Goal: Task Accomplishment & Management: Manage account settings

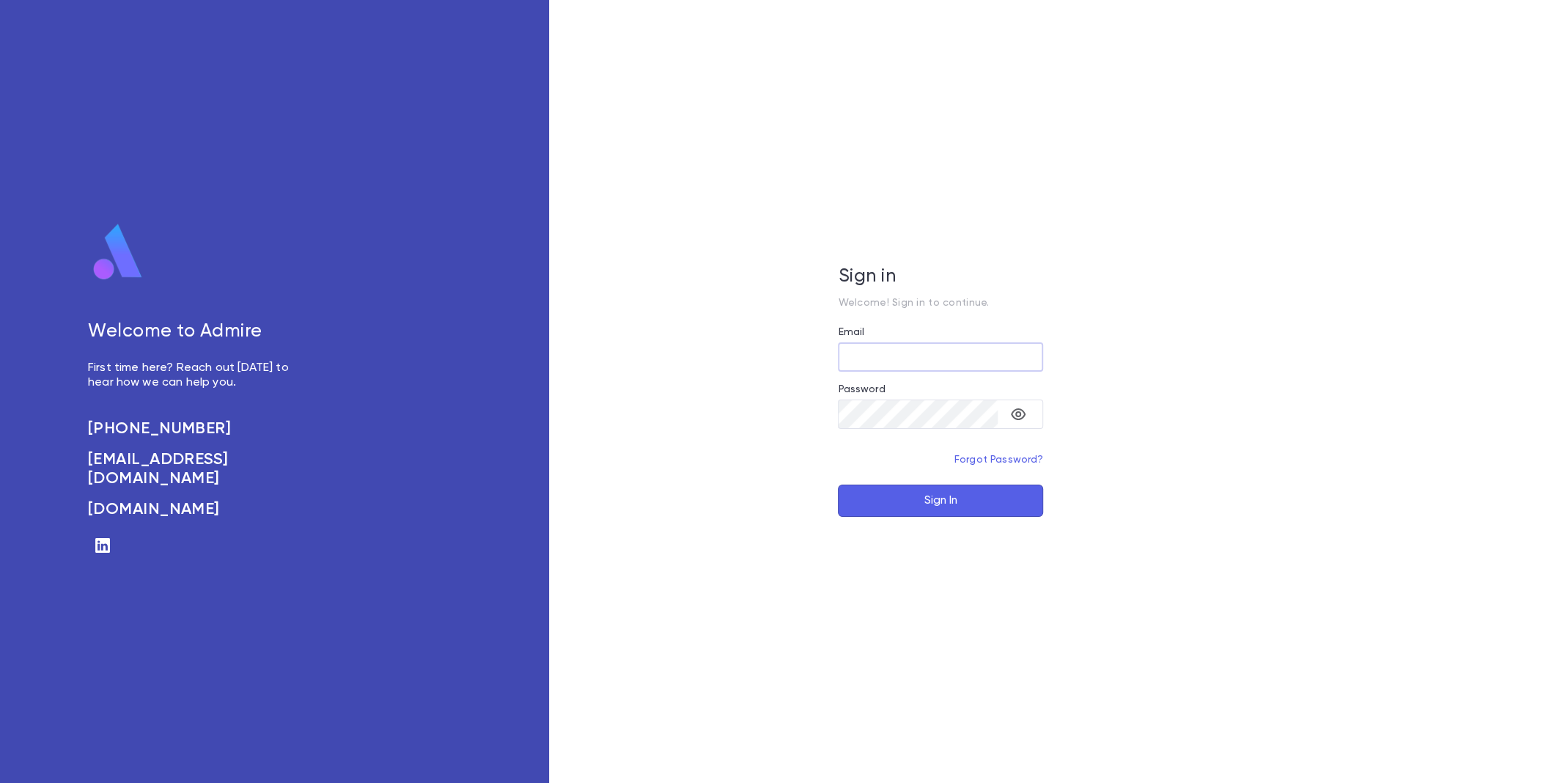
type input "**********"
click at [944, 509] on button "Sign In" at bounding box center [940, 501] width 205 height 32
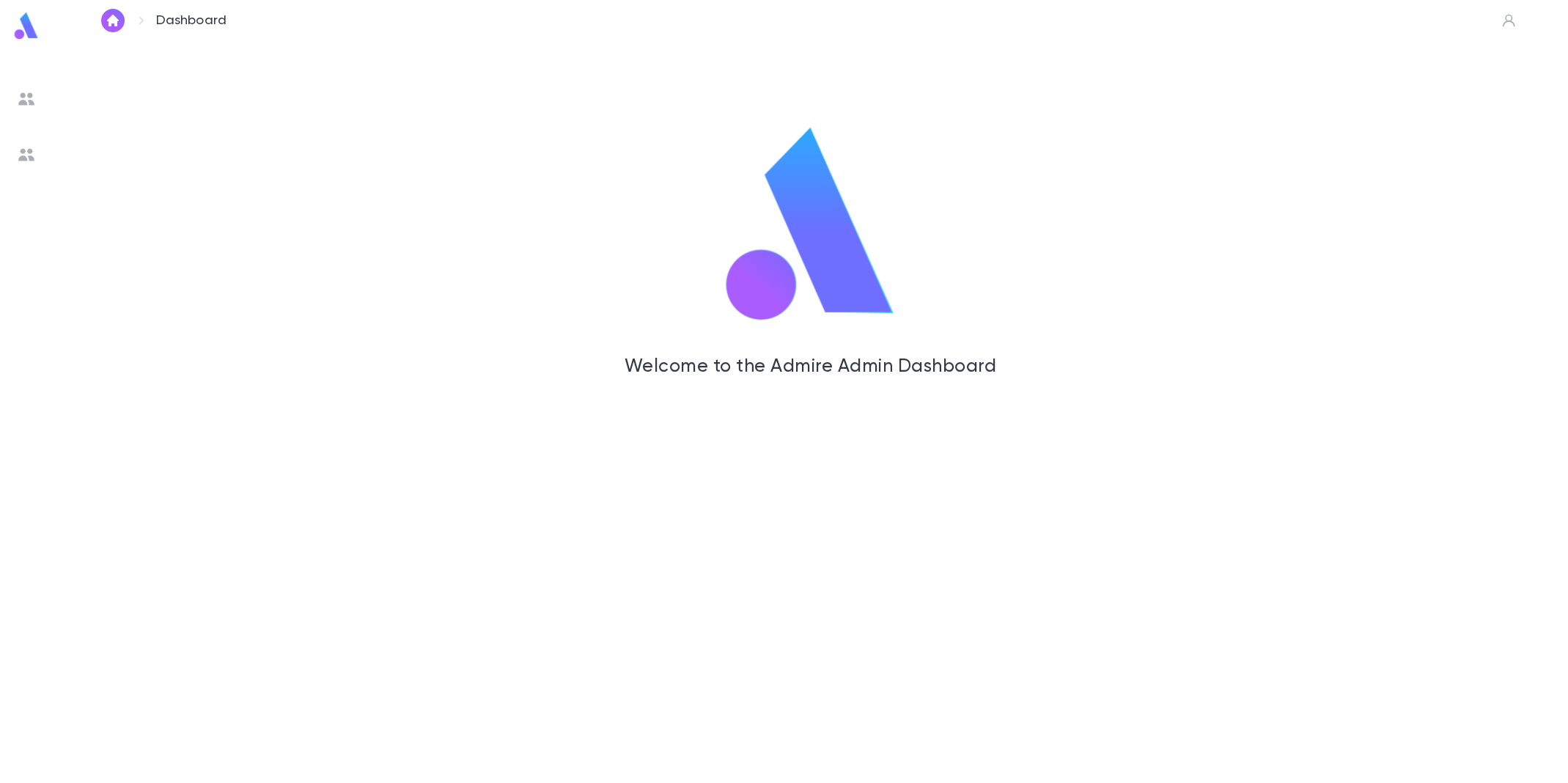
click at [10, 104] on ul at bounding box center [27, 431] width 53 height 703
click at [19, 99] on img at bounding box center [27, 99] width 18 height 18
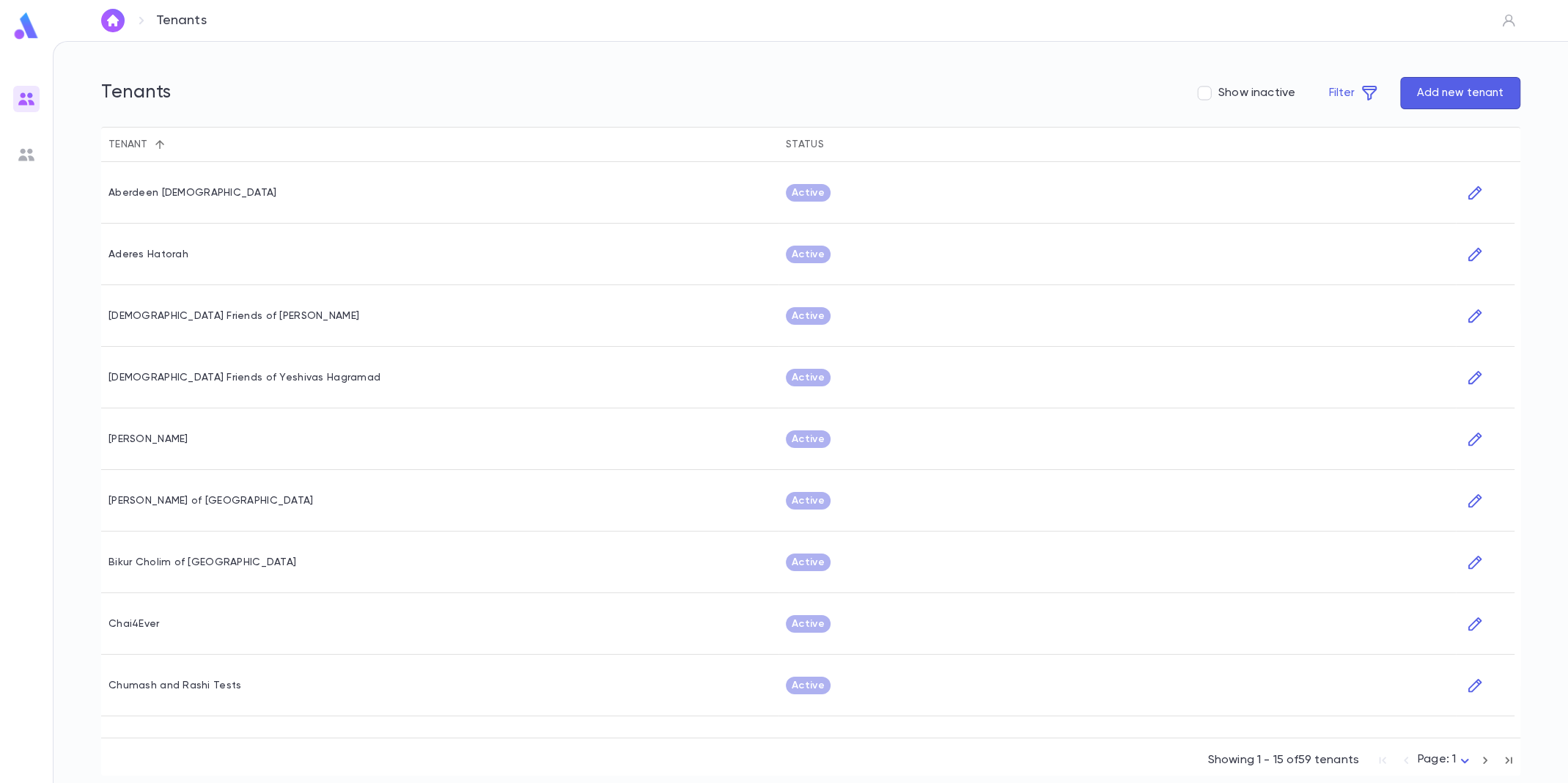
scroll to position [348, 0]
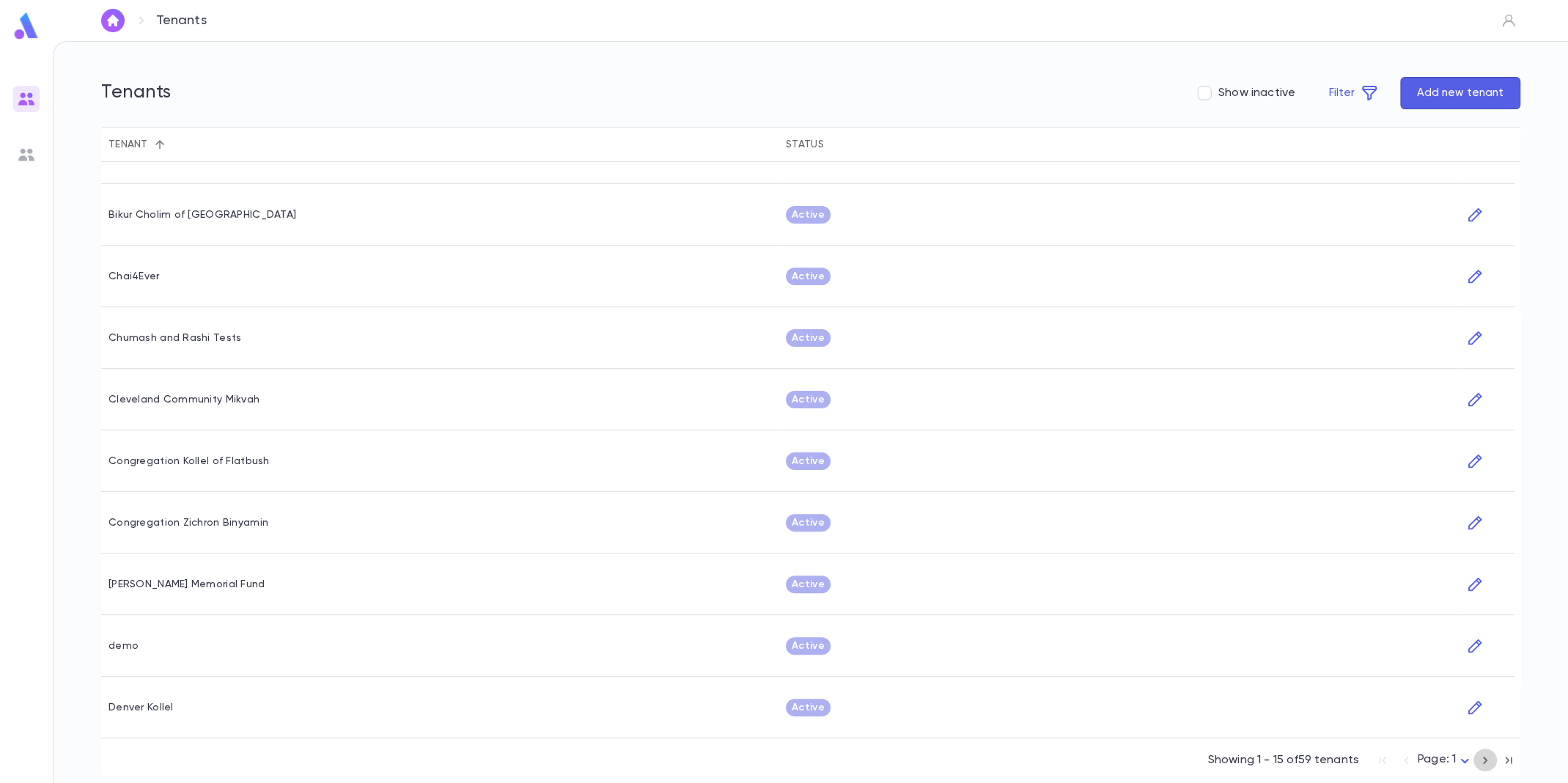
click at [1483, 764] on icon "button" at bounding box center [1485, 760] width 16 height 18
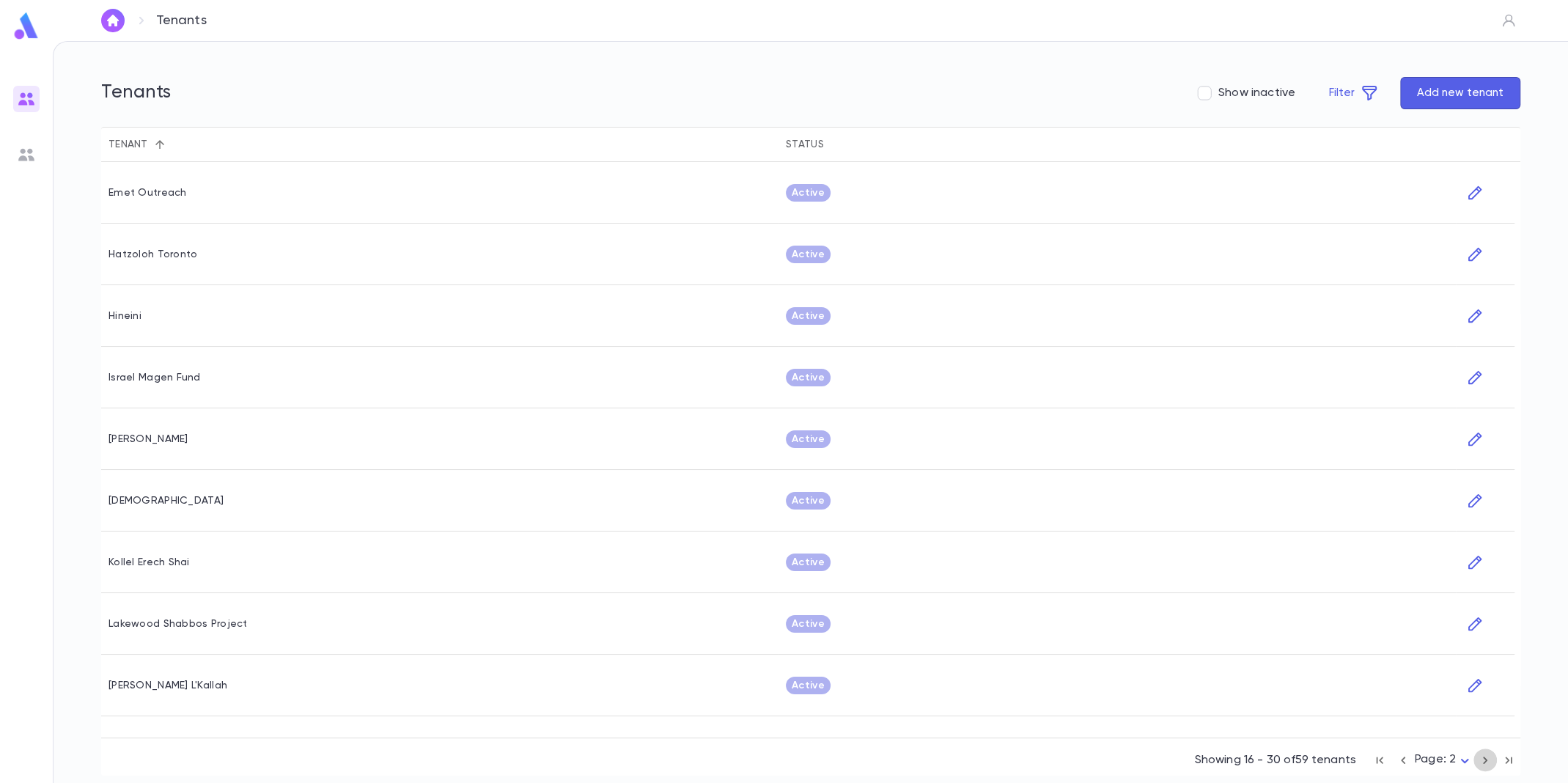
click at [1483, 764] on icon "button" at bounding box center [1485, 760] width 16 height 18
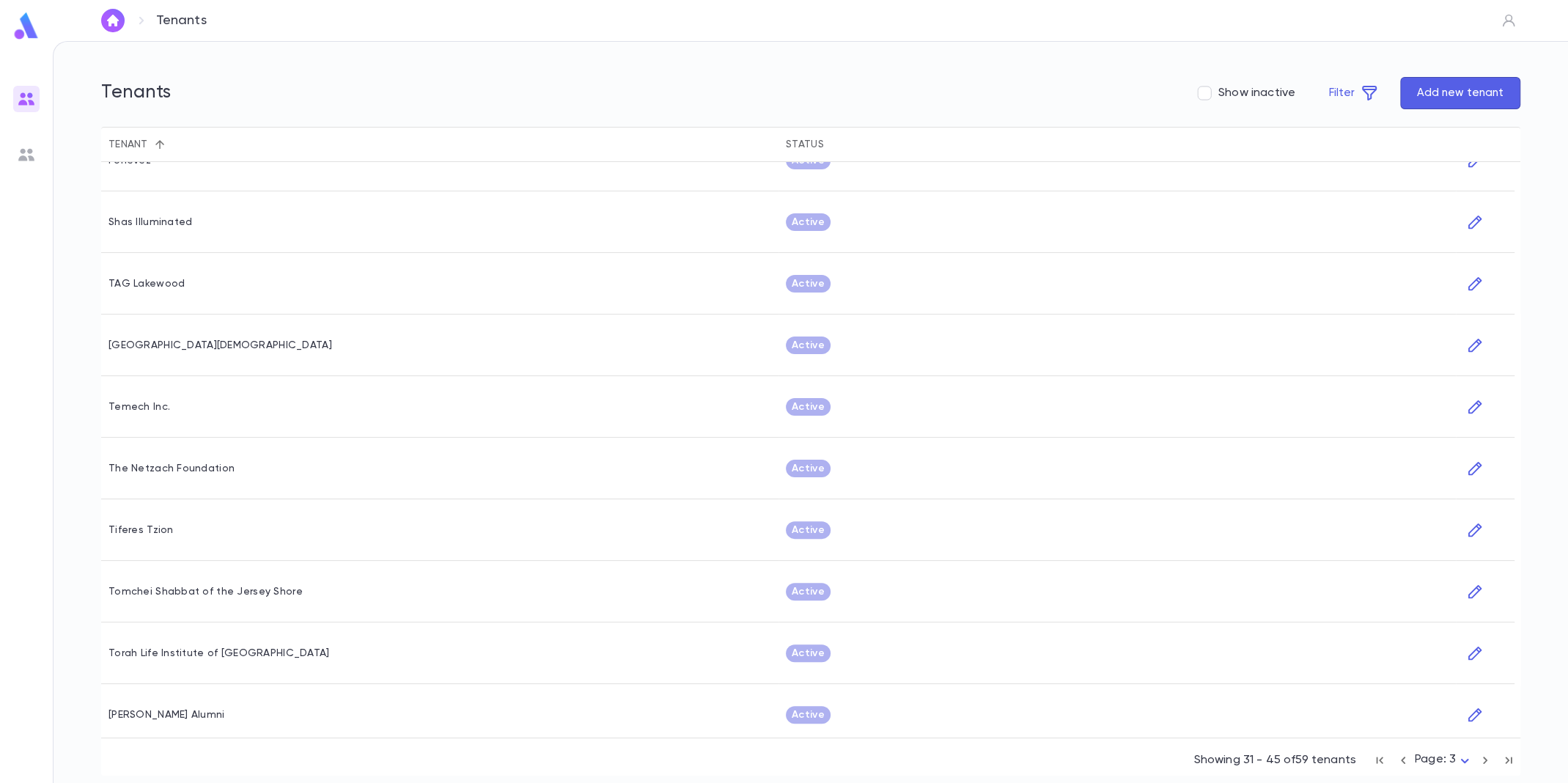
scroll to position [348, 0]
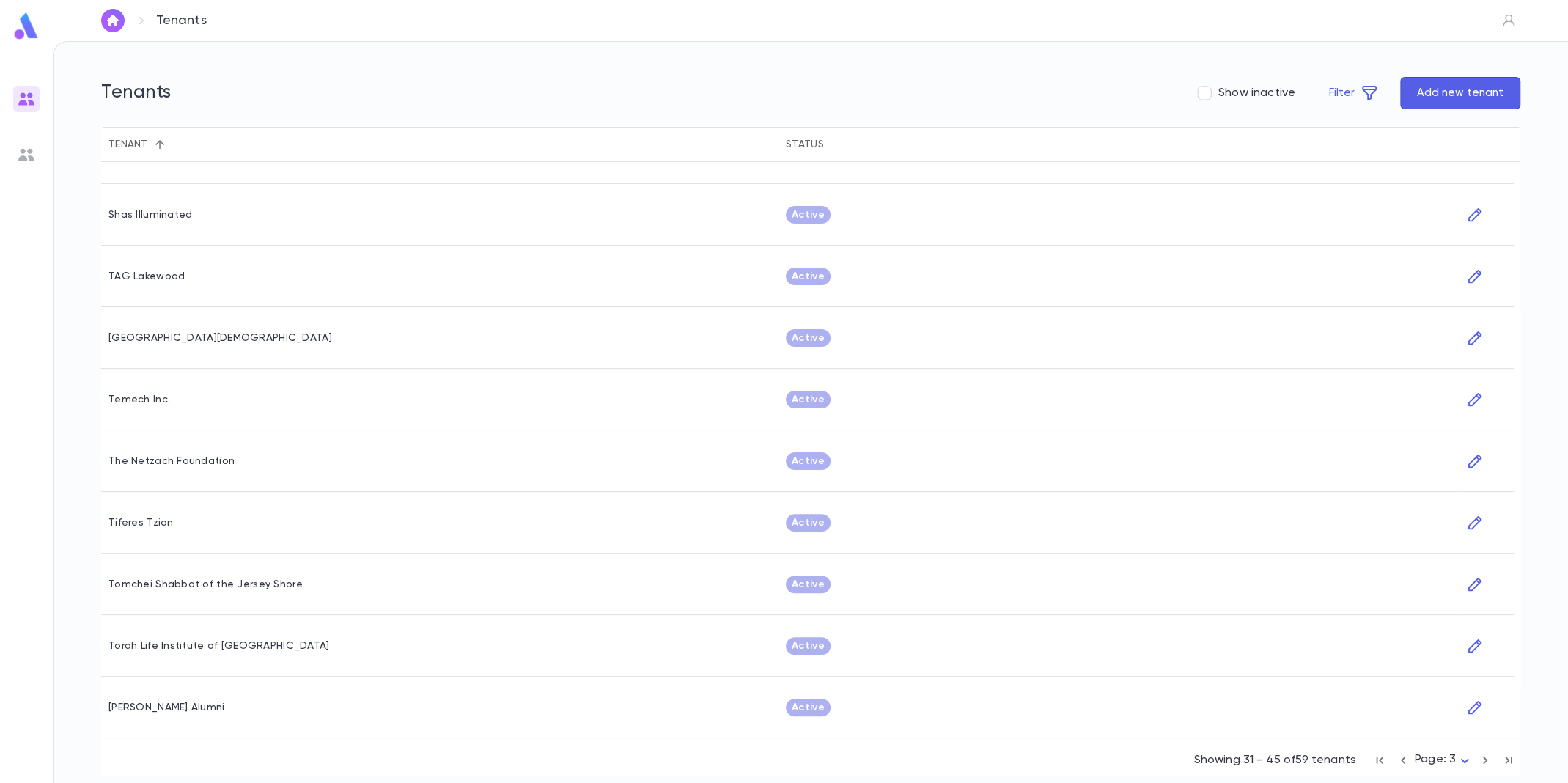
click at [1493, 758] on button "button" at bounding box center [1485, 760] width 24 height 24
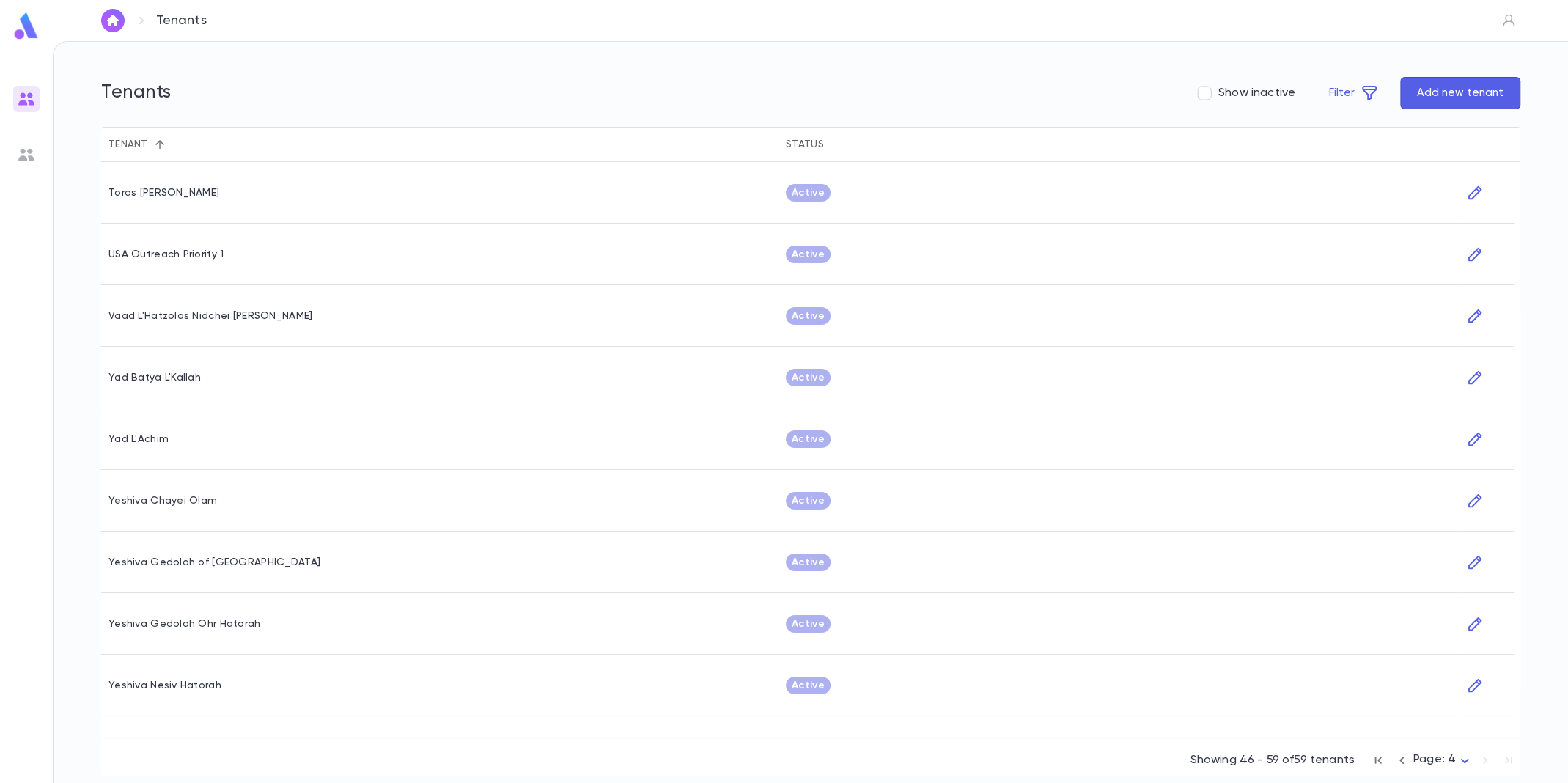
scroll to position [286, 0]
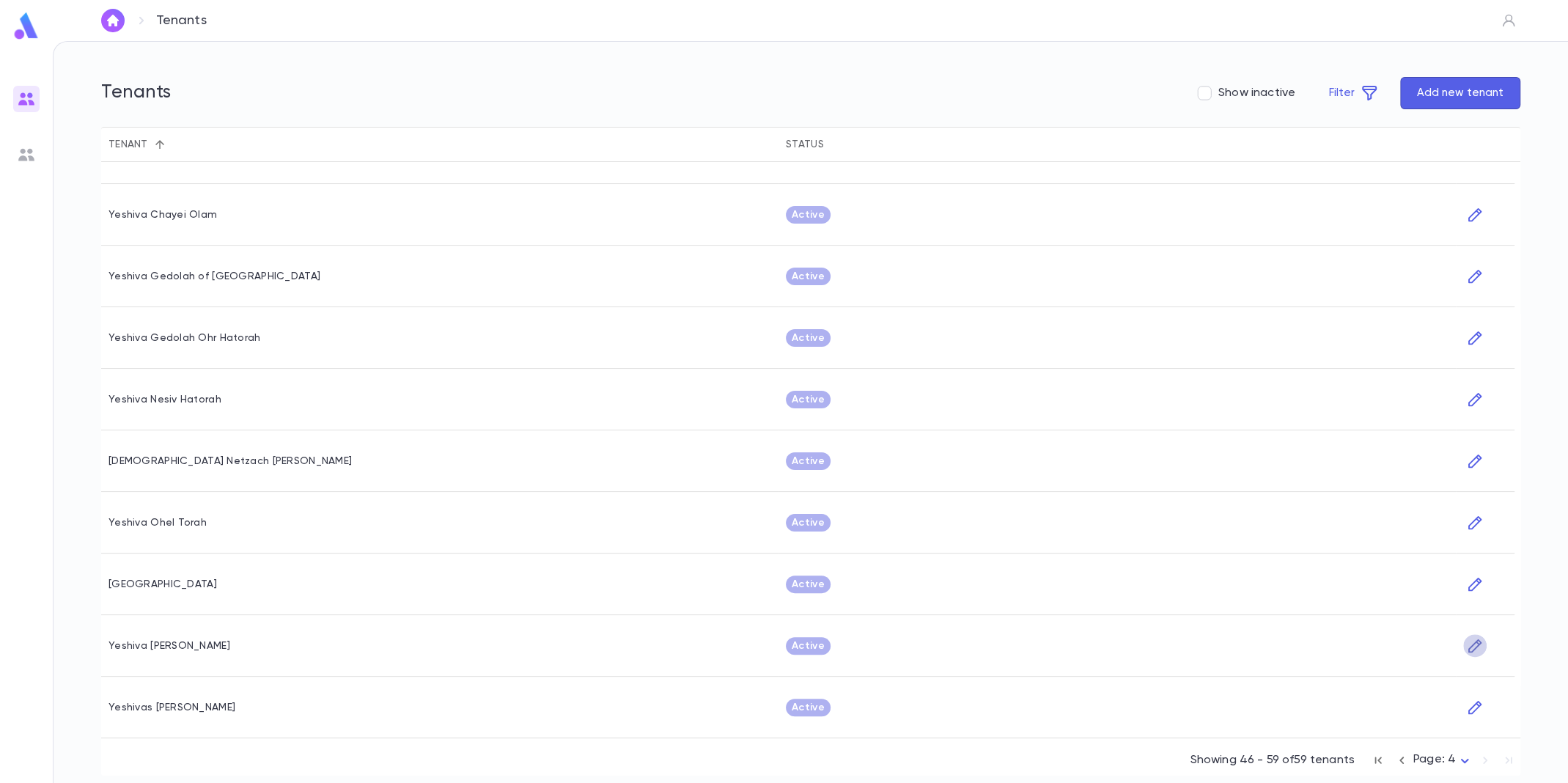
click at [1478, 644] on icon "button" at bounding box center [1475, 645] width 13 height 13
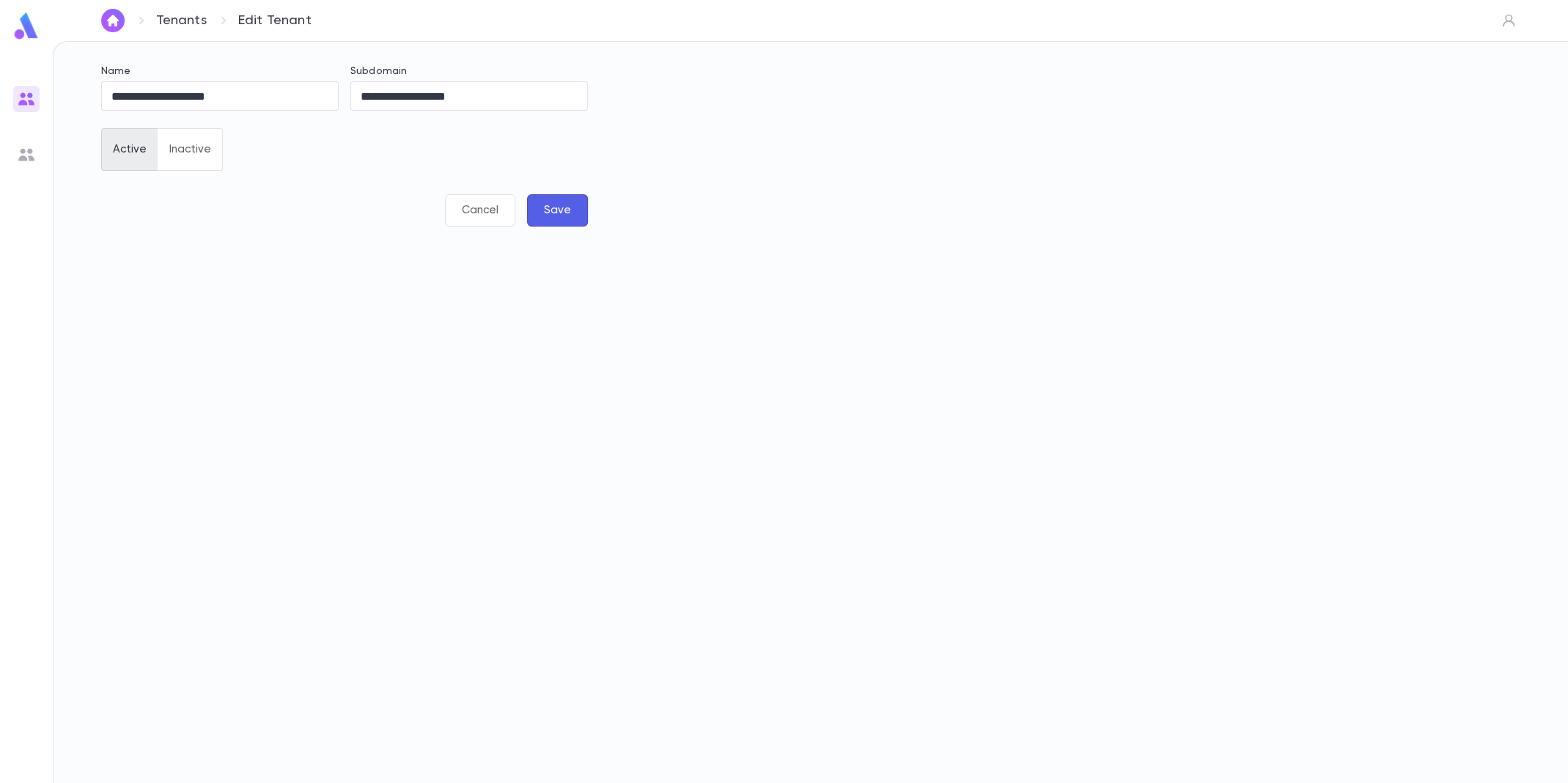
type input "**********"
